Goal: Check status: Check status

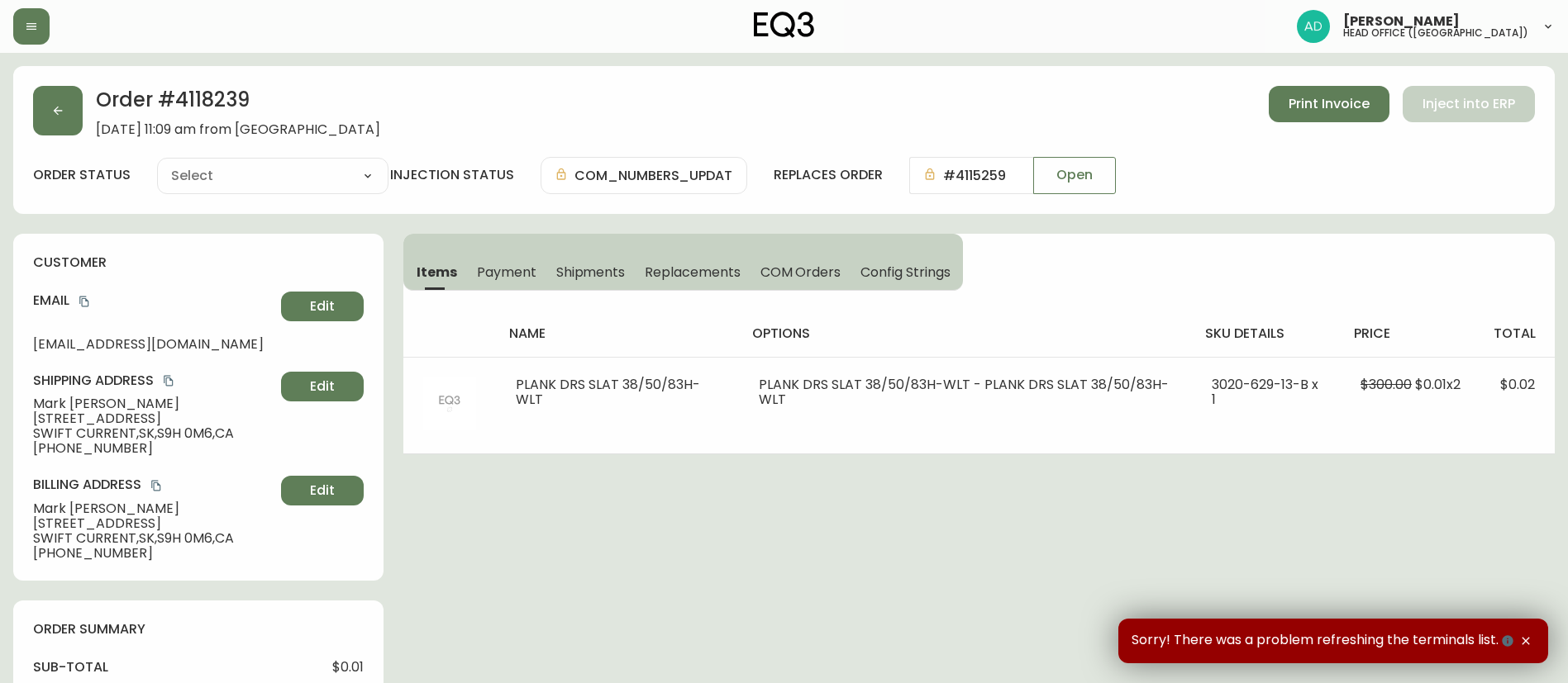
type input "Fully Shipped"
select select "FULLY_SHIPPED"
click at [50, 31] on div at bounding box center [270, 26] width 514 height 36
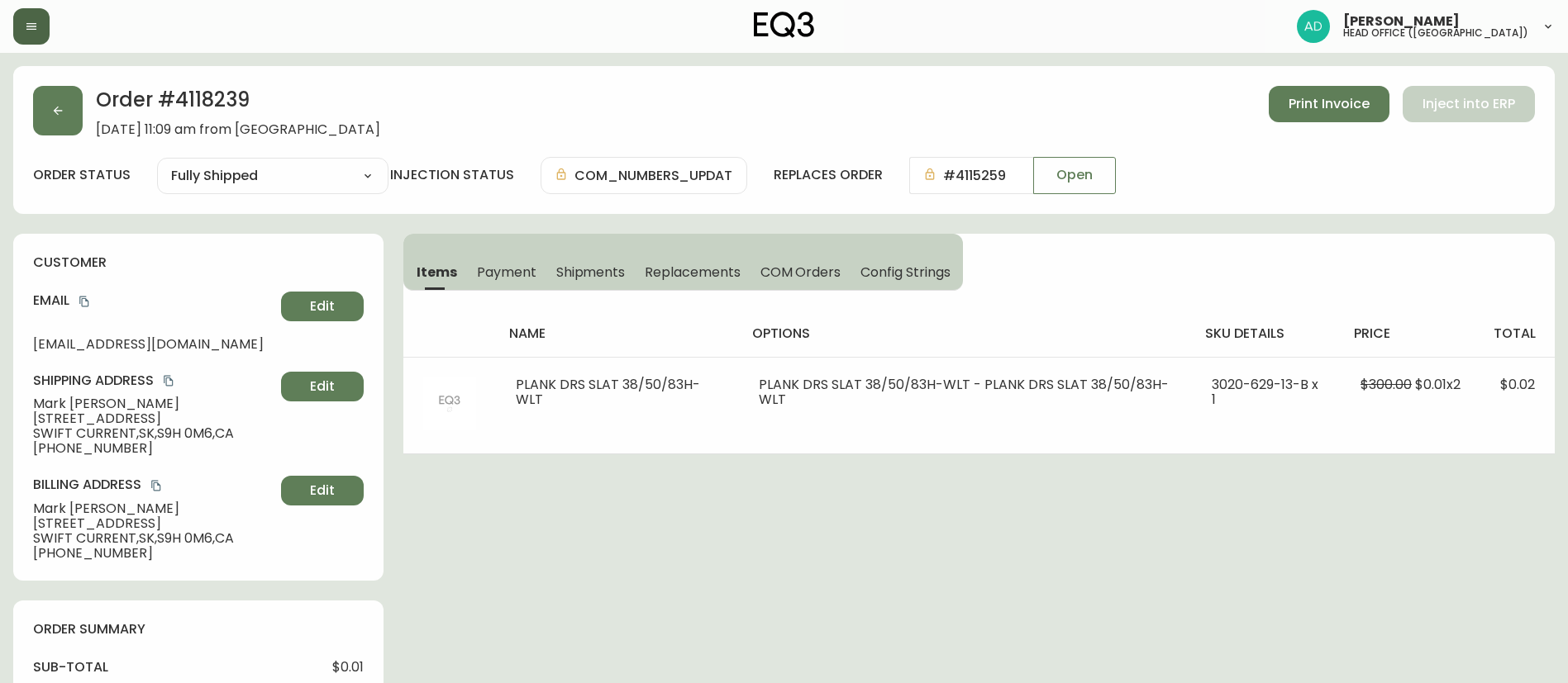
click at [36, 24] on icon "button" at bounding box center [31, 26] width 14 height 14
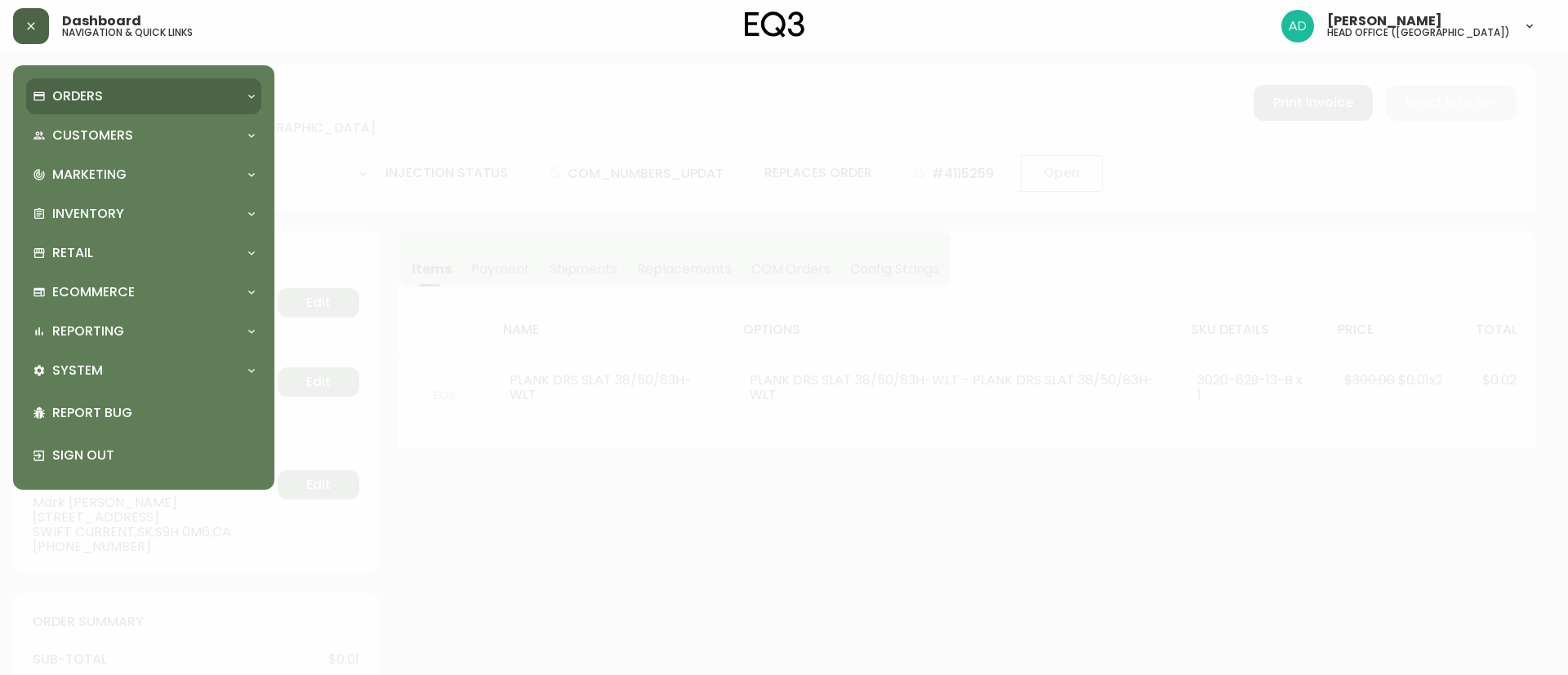
click at [57, 94] on p "Orders" at bounding box center [77, 96] width 50 height 18
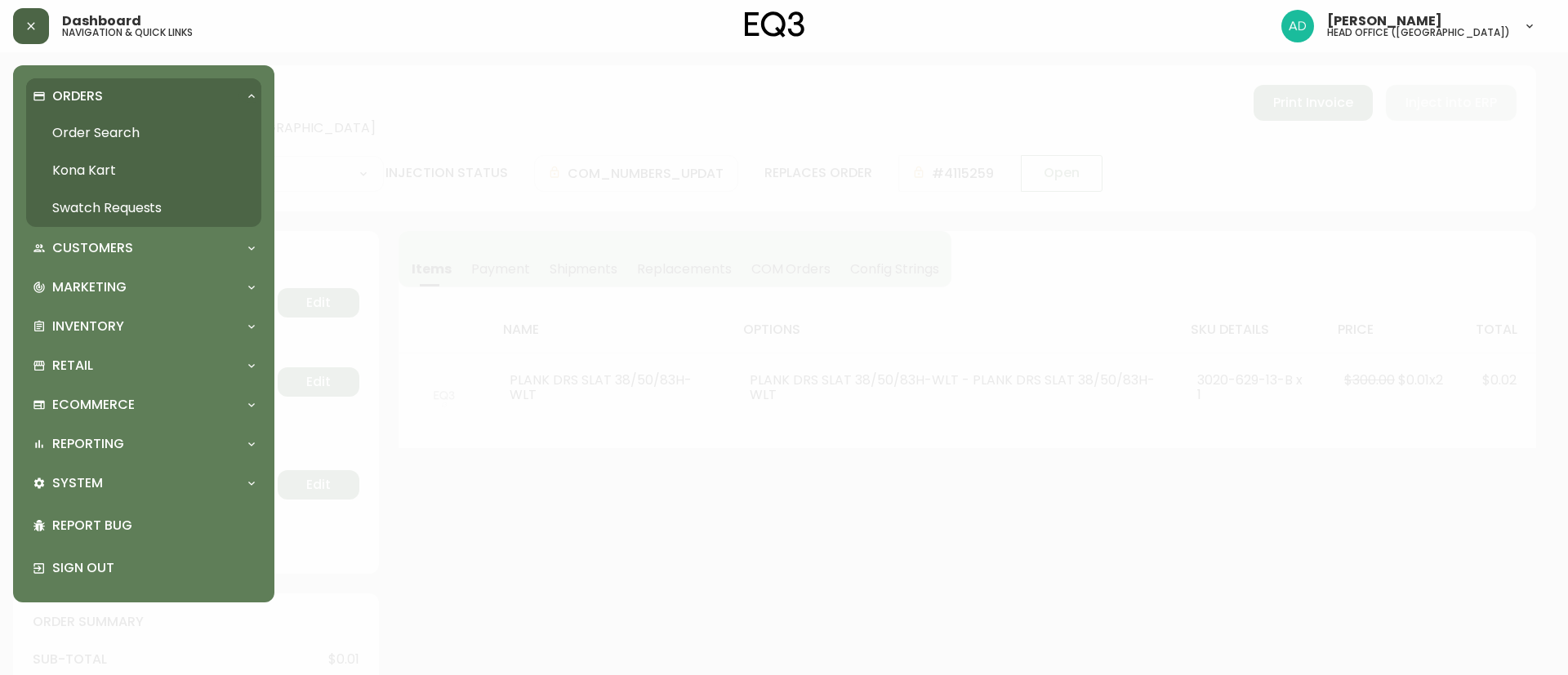
click at [108, 134] on link "Order Search" at bounding box center [144, 133] width 235 height 38
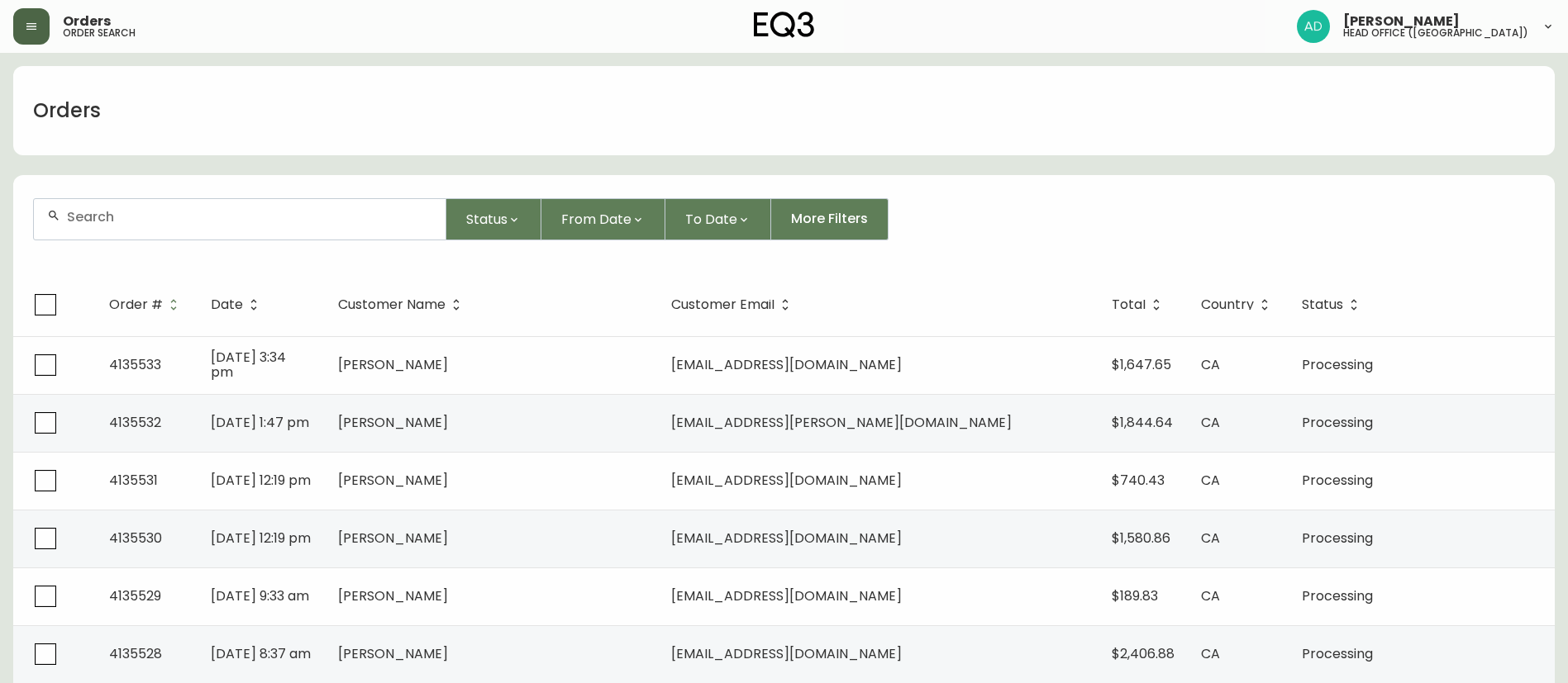
click at [210, 212] on input "text" at bounding box center [250, 216] width 366 height 15
paste input "[PERSON_NAME]"
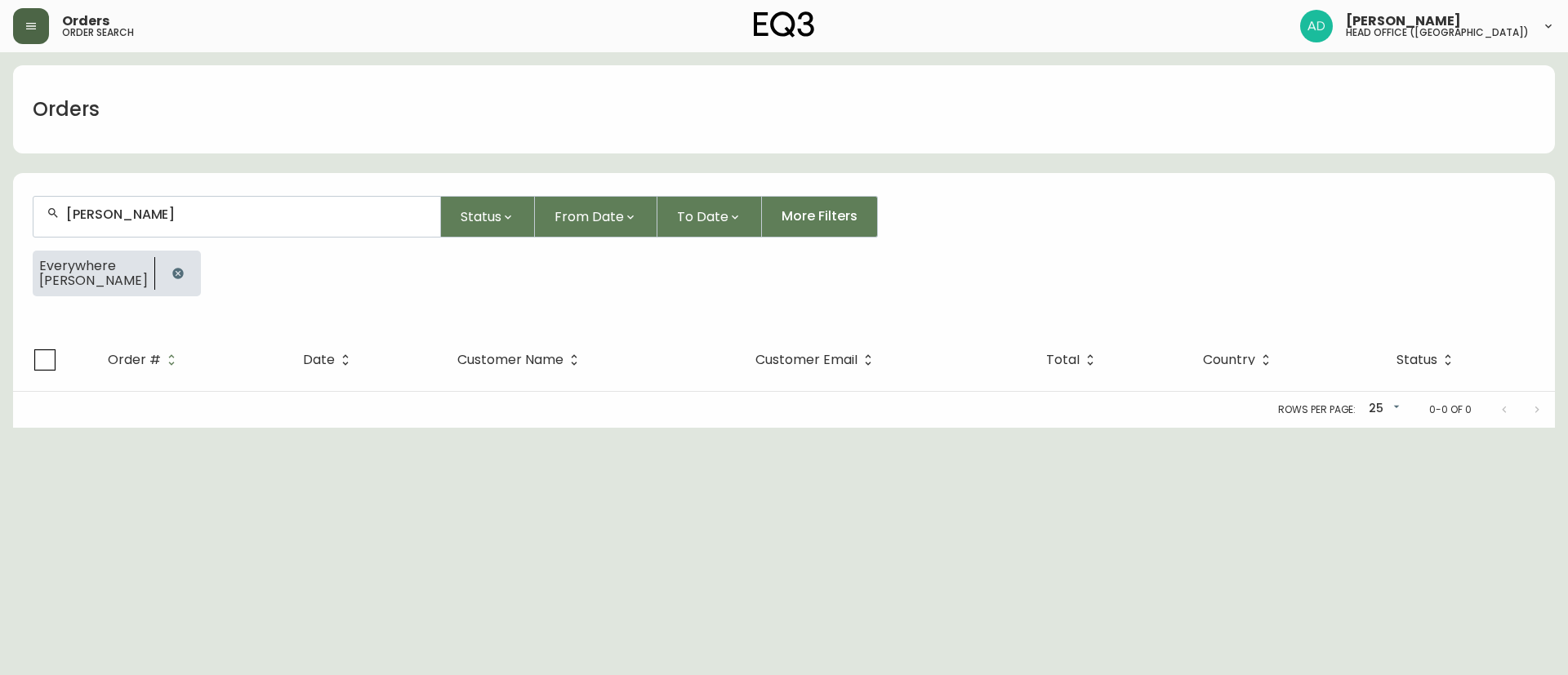
click at [253, 222] on div "[PERSON_NAME]" at bounding box center [237, 216] width 407 height 40
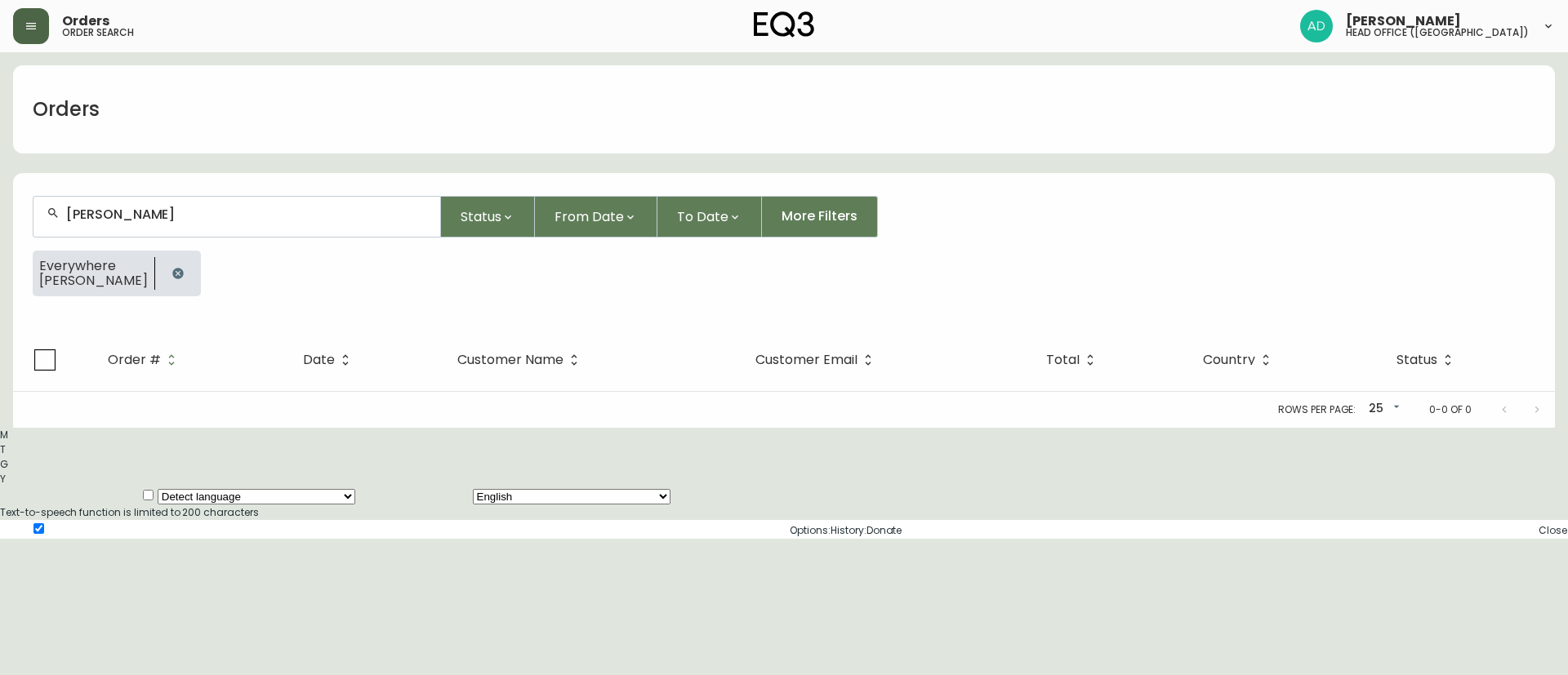
click at [253, 222] on body "Orders order search [PERSON_NAME] head office ([GEOGRAPHIC_DATA]) Orders [PERSO…" at bounding box center [784, 269] width 1568 height 539
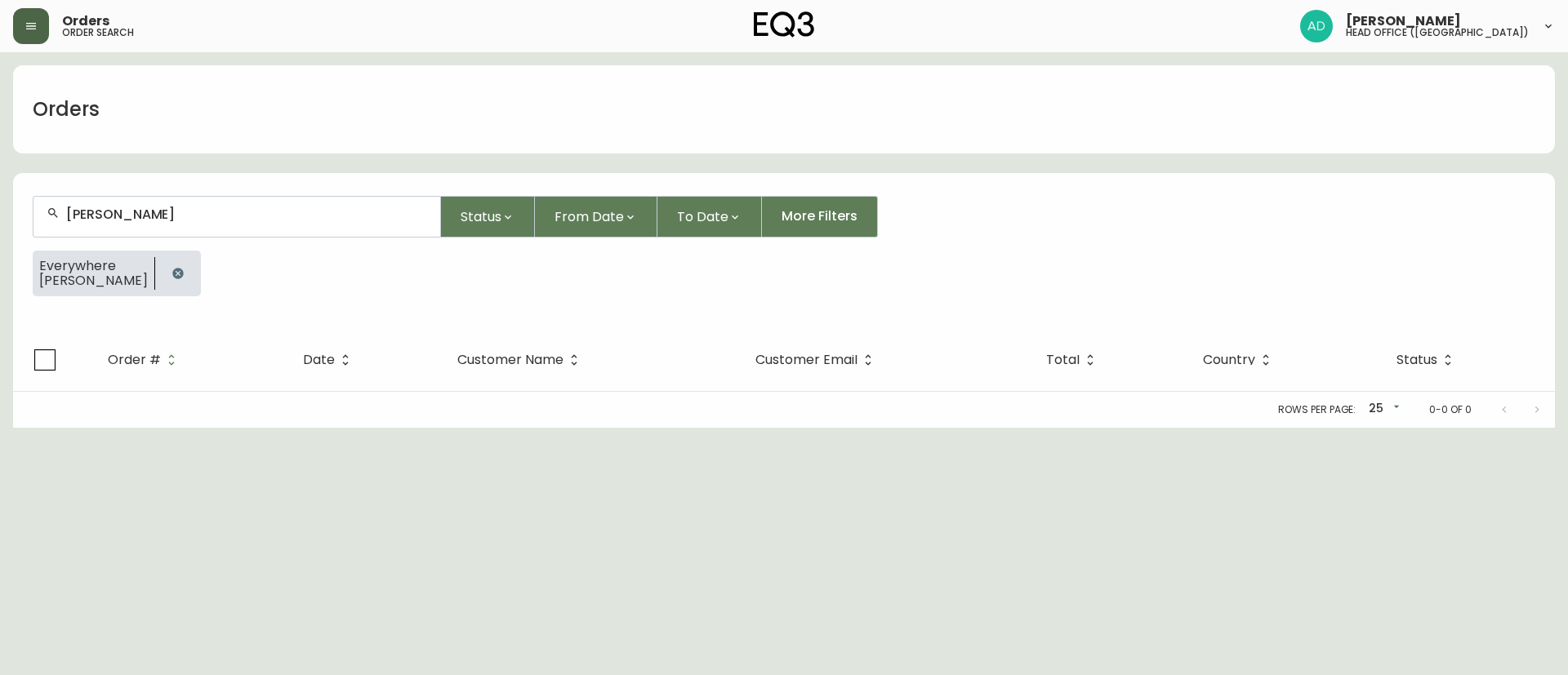
click at [253, 222] on div "[PERSON_NAME]" at bounding box center [237, 216] width 407 height 40
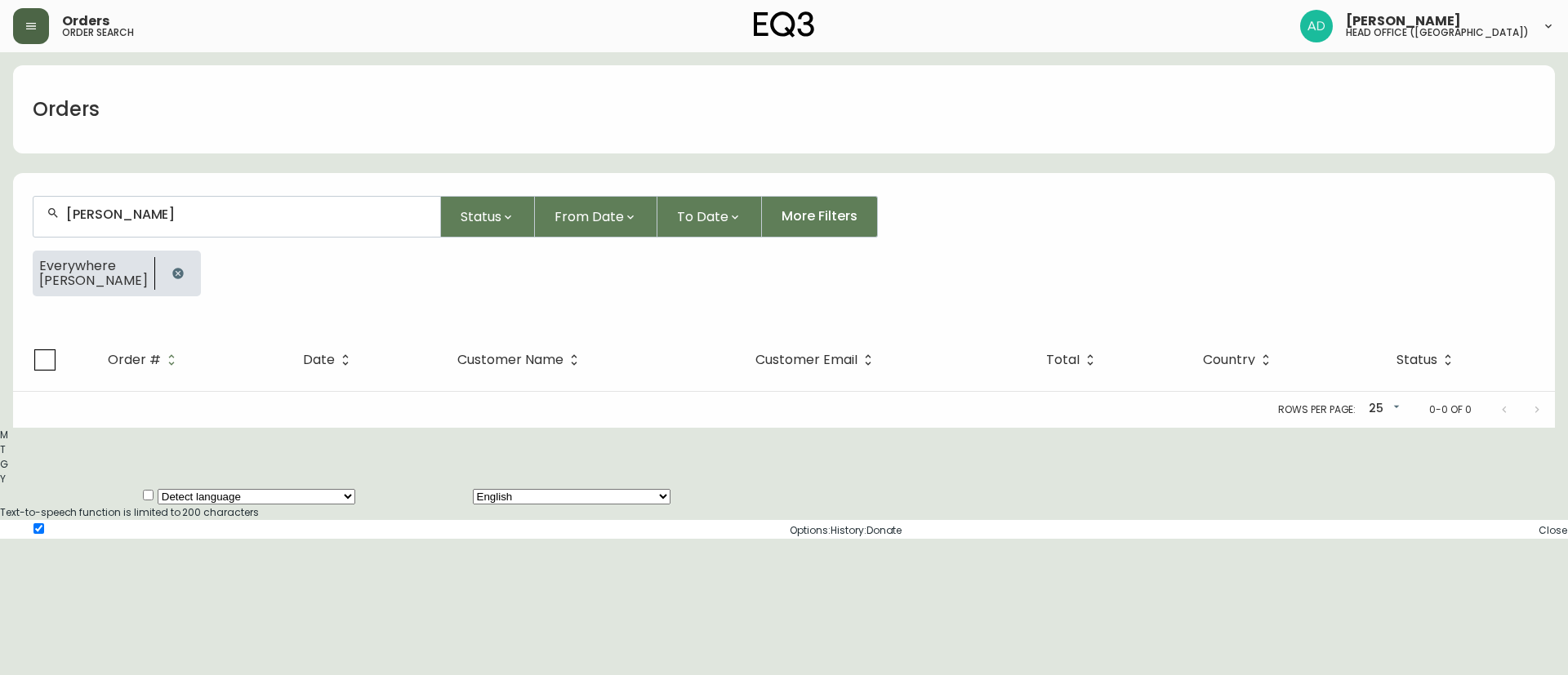
paste input "[PERSON_NAME][EMAIL_ADDRESS][DOMAIN_NAME]"
type input "[PERSON_NAME][EMAIL_ADDRESS][DOMAIN_NAME]"
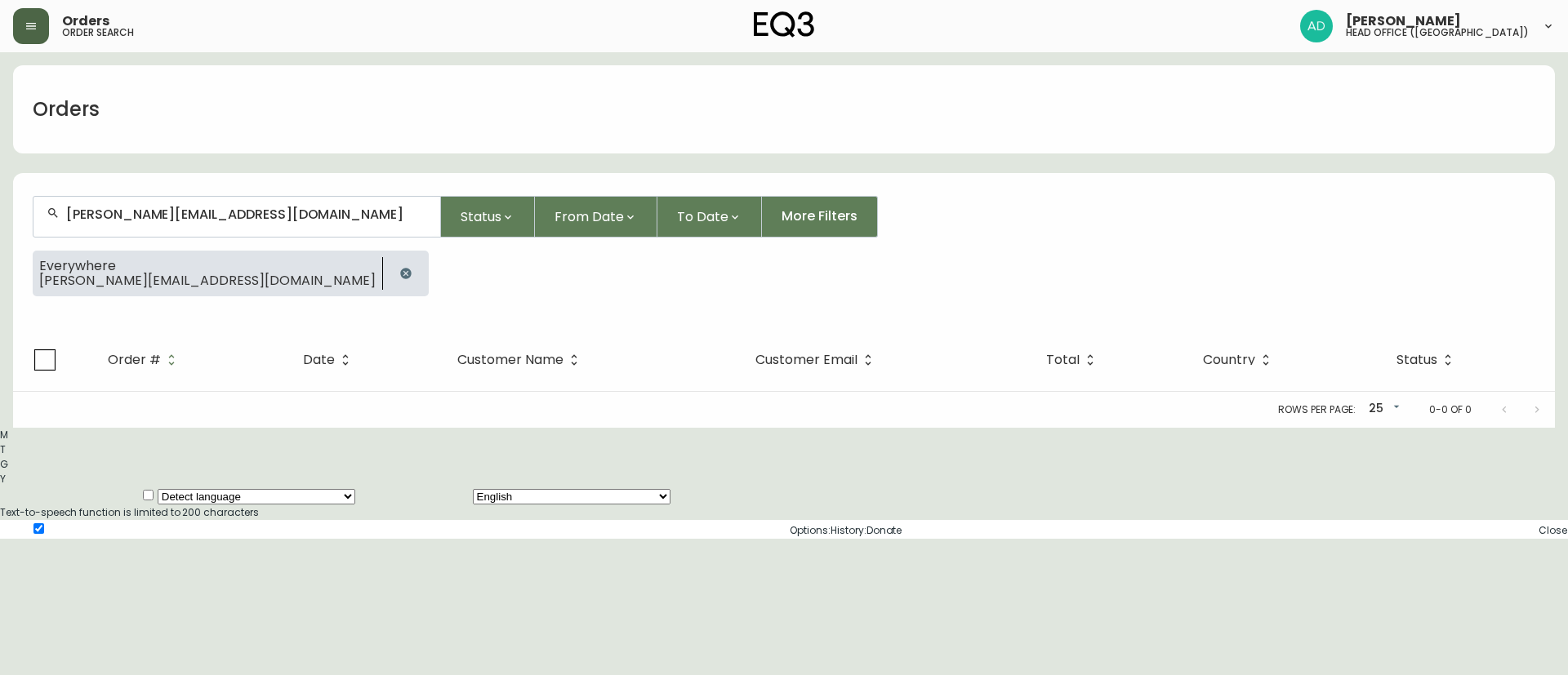
type input "[PERSON_NAME][EMAIL_ADDRESS][DOMAIN_NAME]"
